Goal: Check status: Check status

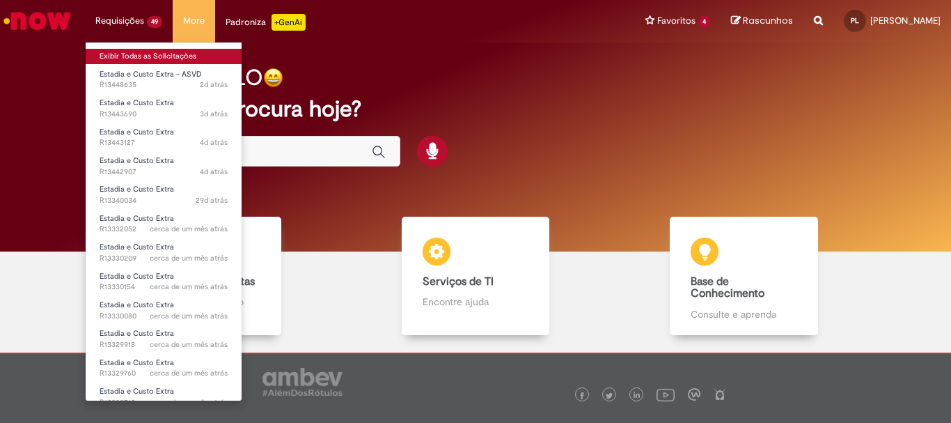
click at [143, 58] on link "Exibir Todas as Solicitações" at bounding box center [164, 56] width 156 height 15
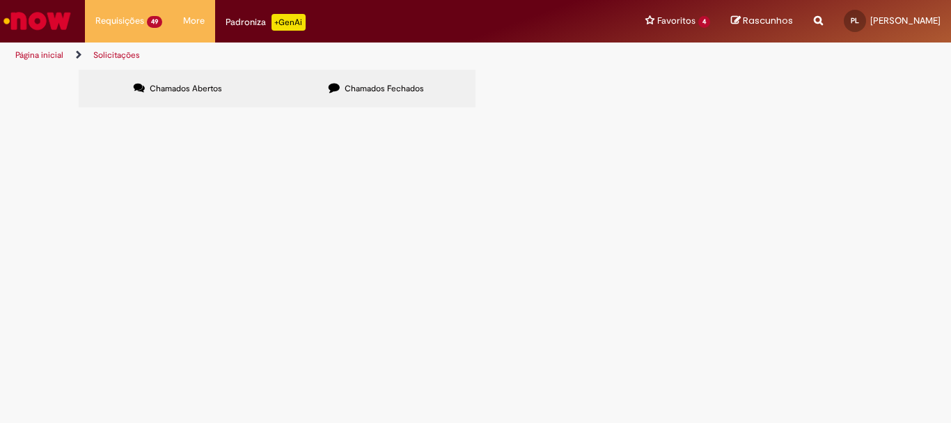
click at [0, 0] on input "Pesquisar" at bounding box center [0, 0] width 0 height 0
paste input "*********"
click at [0, 0] on input "*********" at bounding box center [0, 0] width 0 height 0
type input "*********"
click at [0, 0] on button "Pesquisar" at bounding box center [0, 0] width 0 height 0
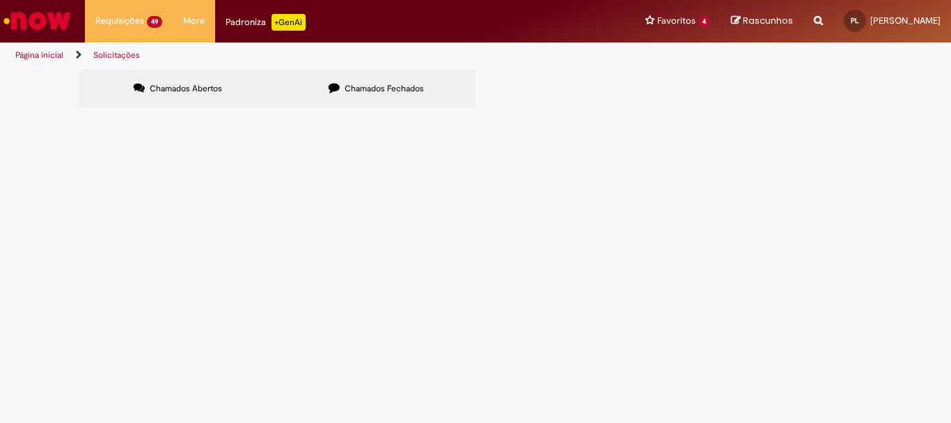
click at [0, 0] on span "Estadia e Custo Extra" at bounding box center [0, 0] width 0 height 0
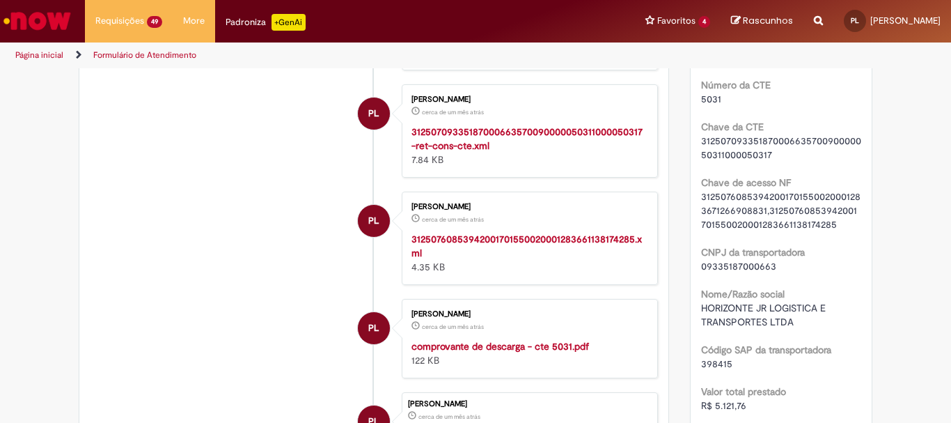
scroll to position [1184, 0]
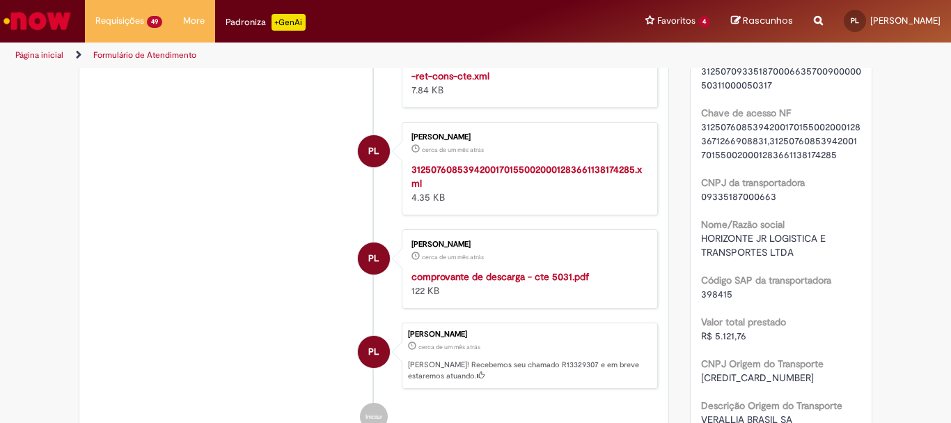
click at [508, 283] on strong "comprovante de descarga - cte 5031.pdf" at bounding box center [501, 276] width 178 height 13
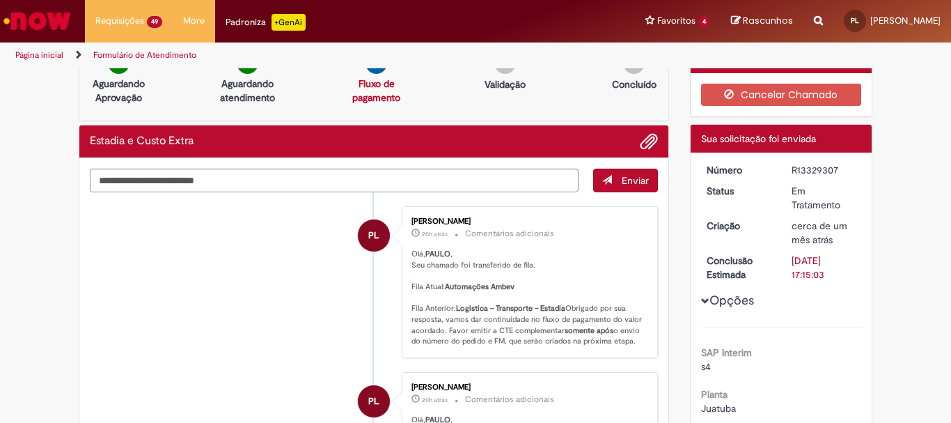
scroll to position [0, 0]
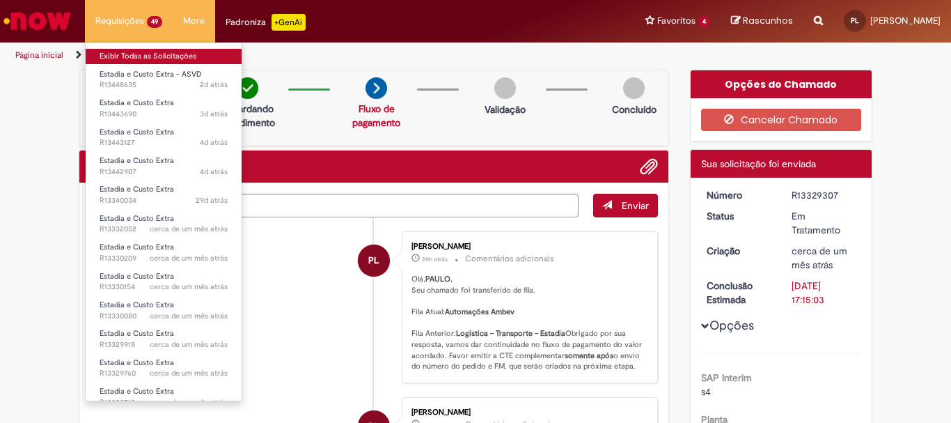
click at [152, 60] on link "Exibir Todas as Solicitações" at bounding box center [164, 56] width 156 height 15
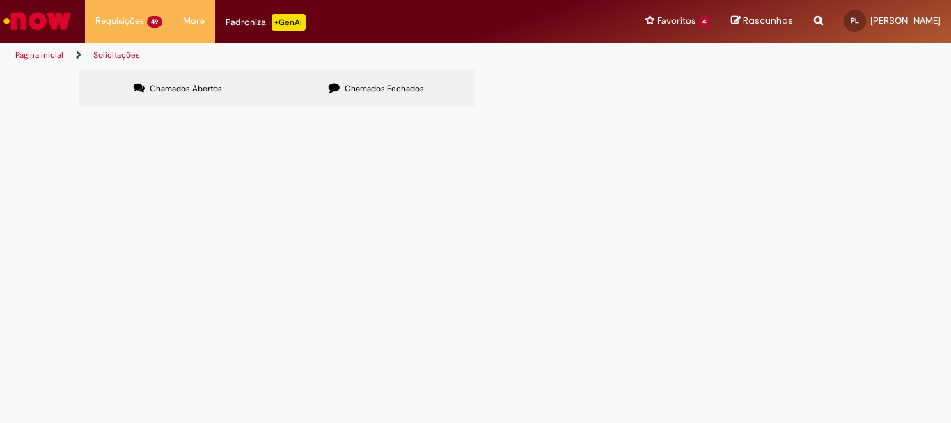
scroll to position [139, 0]
click at [0, 0] on span "Estadia e Custo Extra" at bounding box center [0, 0] width 0 height 0
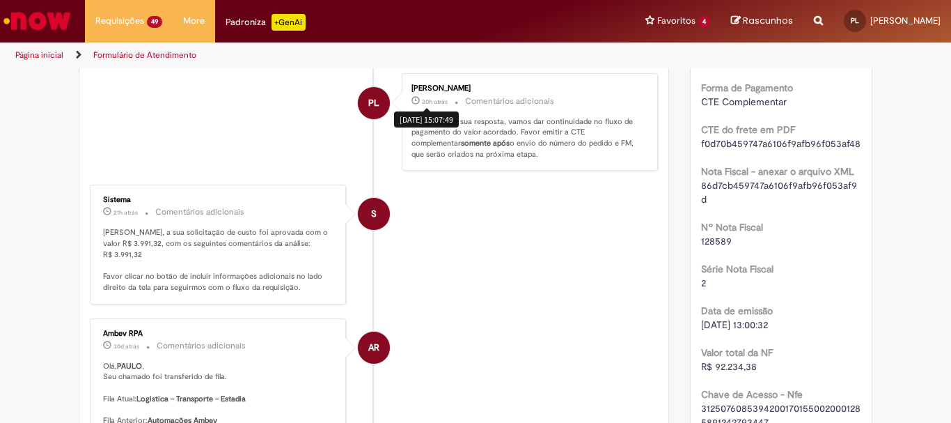
scroll to position [568, 0]
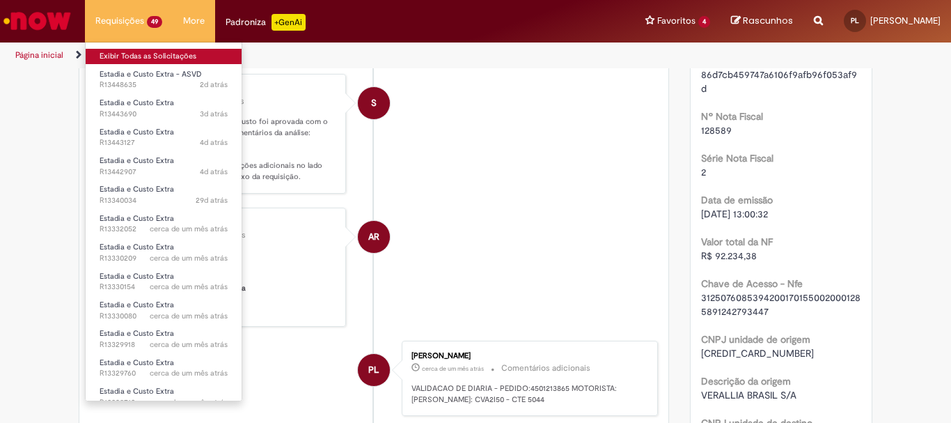
click at [137, 52] on link "Exibir Todas as Solicitações" at bounding box center [164, 56] width 156 height 15
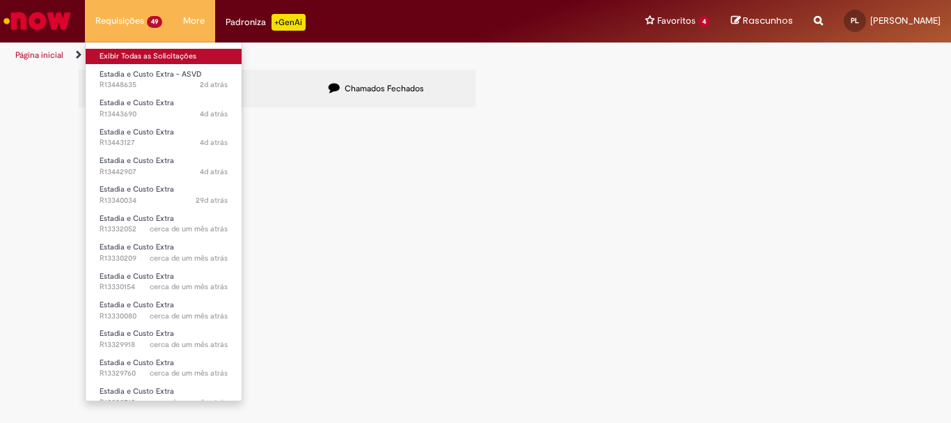
click at [126, 52] on link "Exibir Todas as Solicitações" at bounding box center [164, 56] width 156 height 15
